Goal: Task Accomplishment & Management: Manage account settings

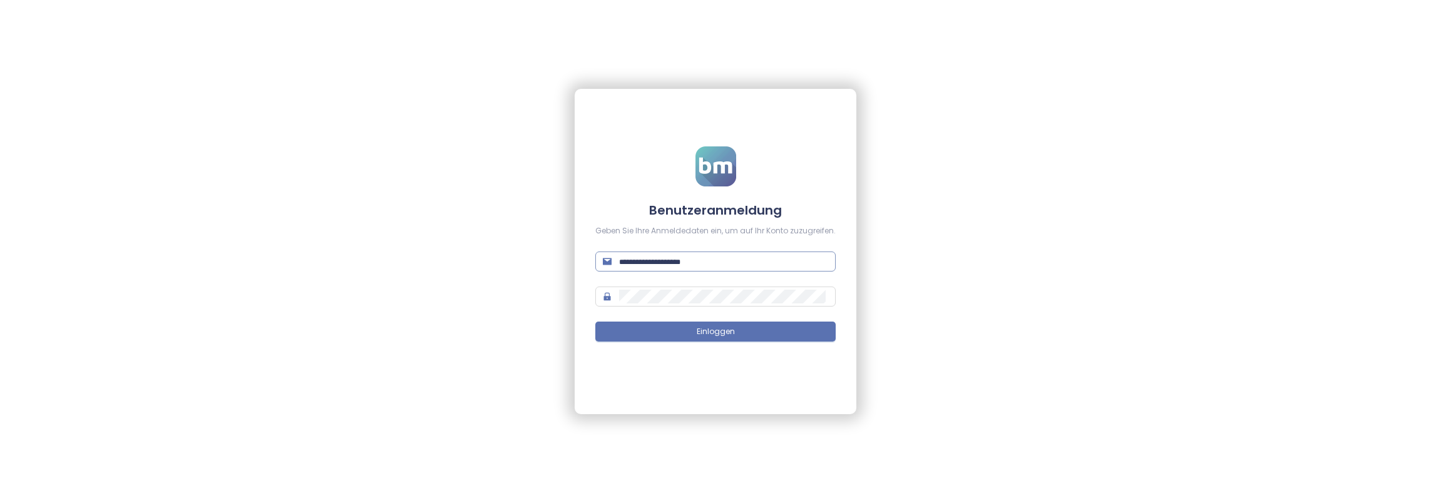
click at [681, 263] on input "text" at bounding box center [723, 262] width 209 height 14
paste input "**********"
type input "**********"
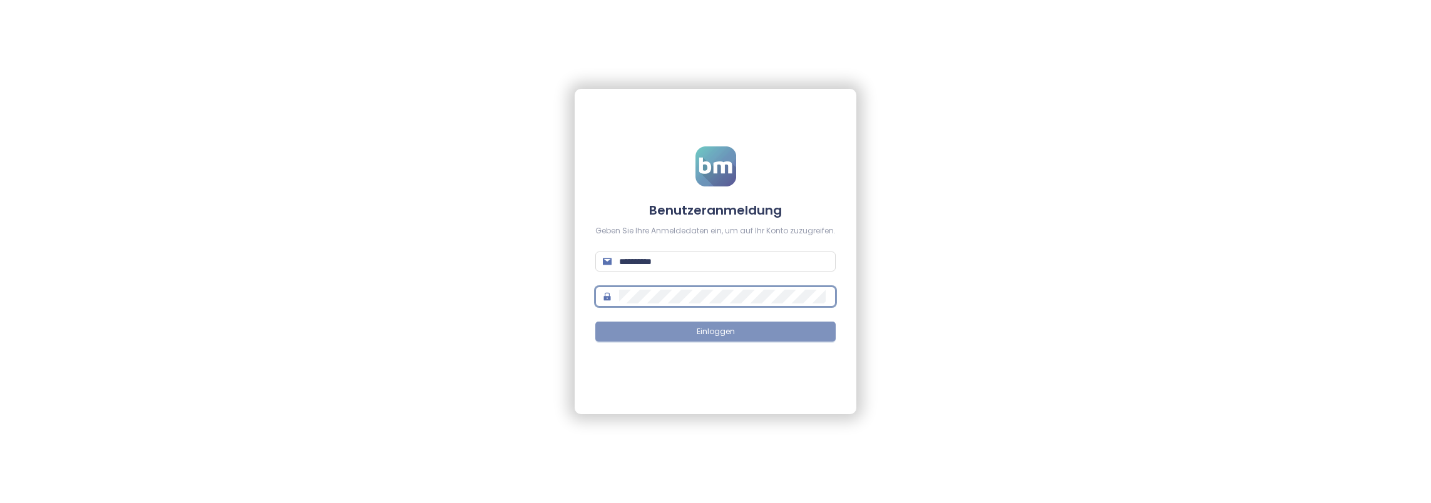
click at [722, 331] on span "Einloggen" at bounding box center [716, 332] width 38 height 12
